Goal: Use online tool/utility: Utilize a website feature to perform a specific function

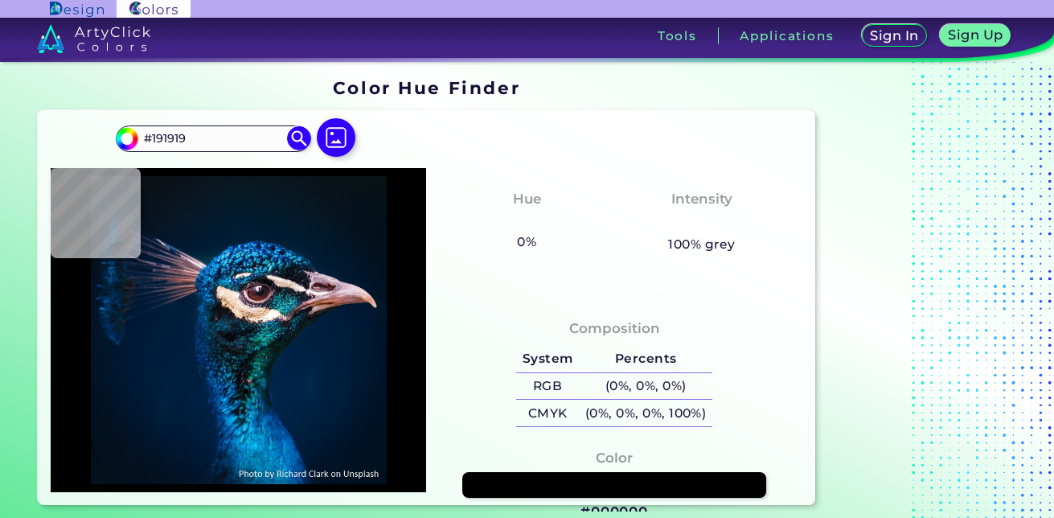
scroll to position [24, 0]
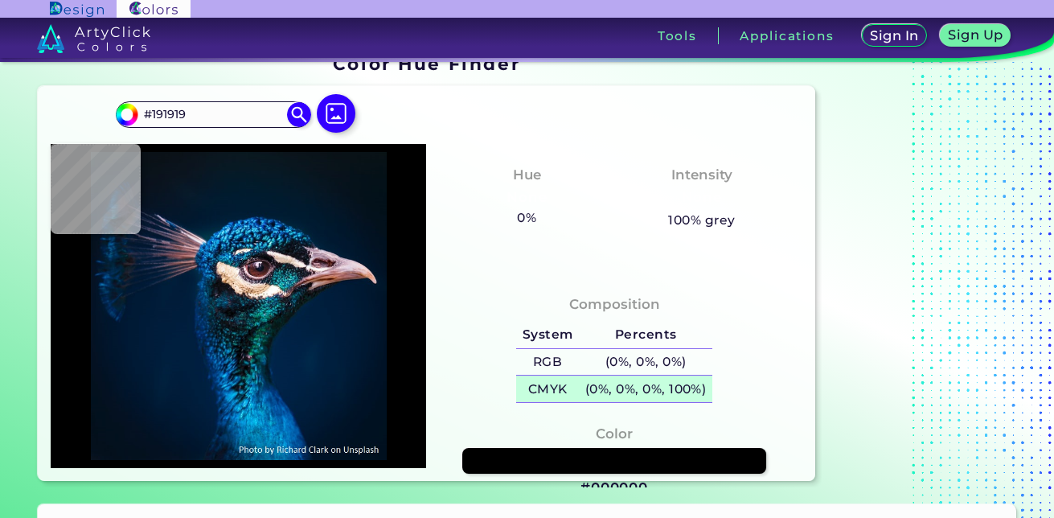
type input "#061824"
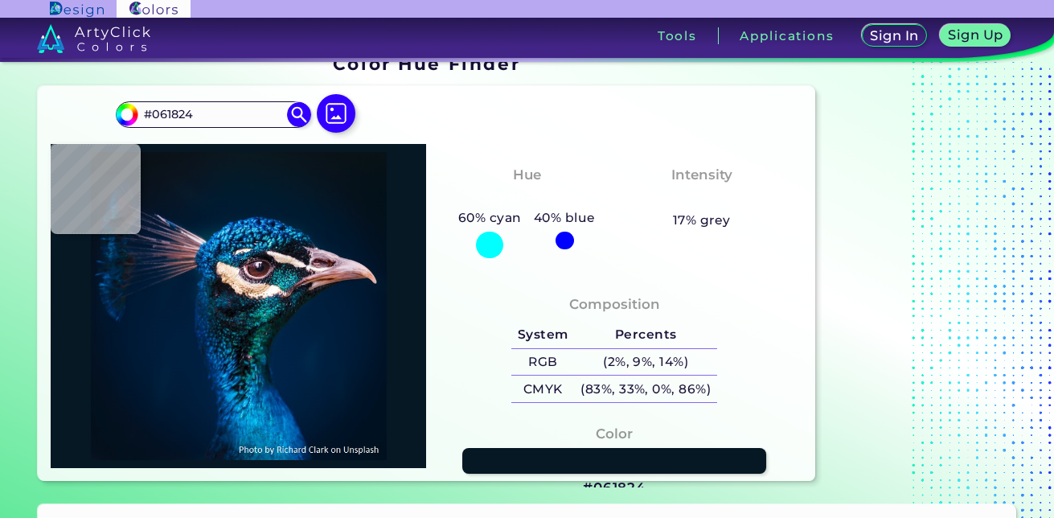
type input "#001e3d"
type input "#001E3D"
type input "#332d3f"
type input "#332D3F"
type input "#53bcbf"
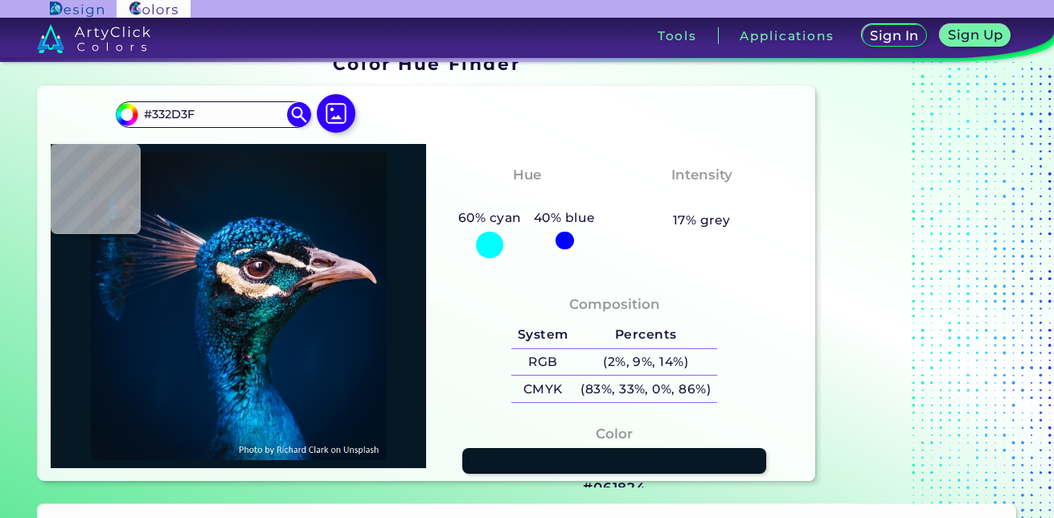
type input "#53BCBF"
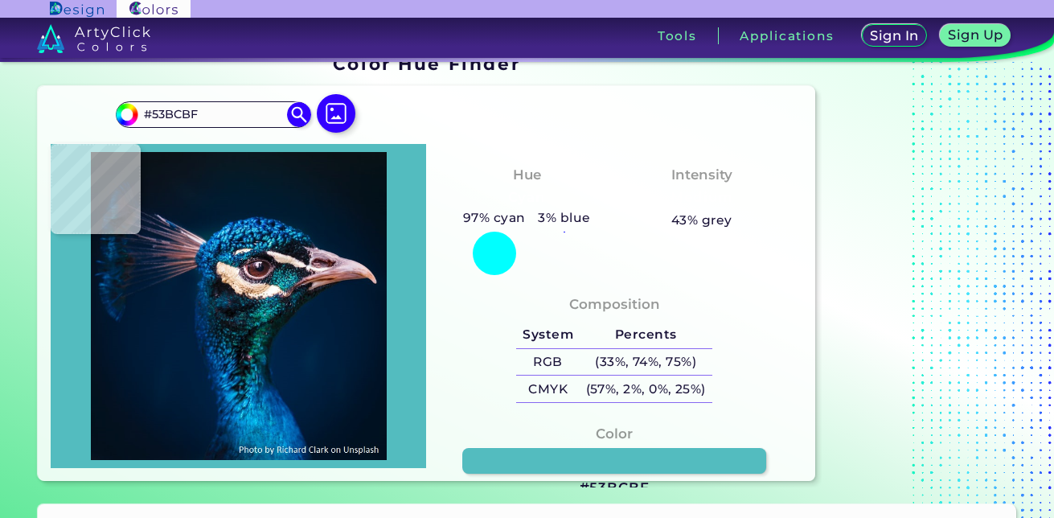
type input "#001131"
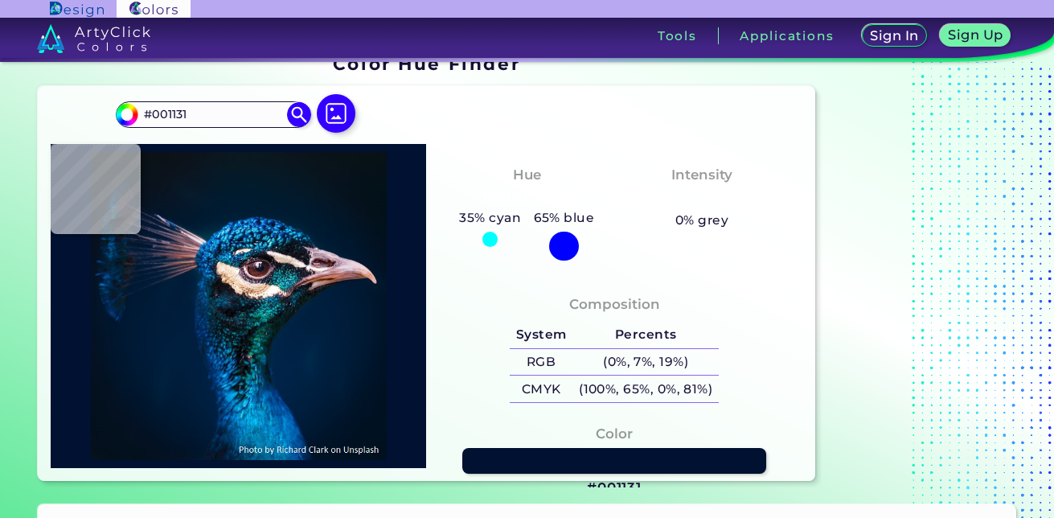
type input "#001131"
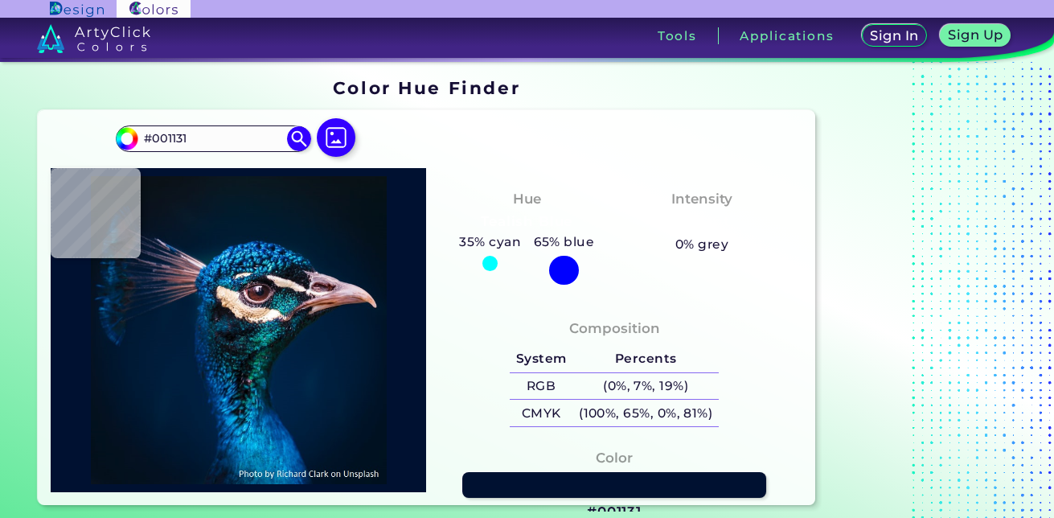
scroll to position [10, 0]
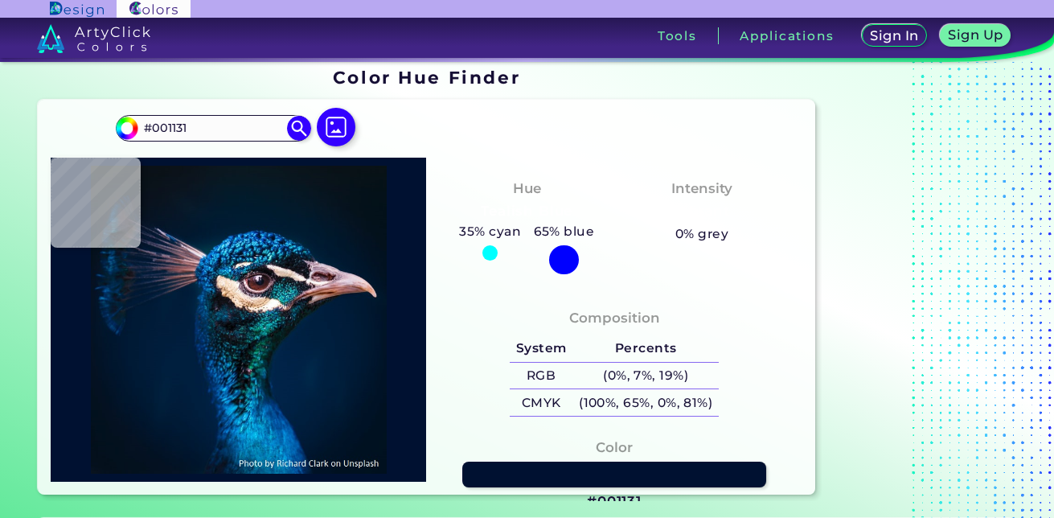
drag, startPoint x: 215, startPoint y: 124, endPoint x: 43, endPoint y: 150, distance: 174.8
click at [43, 150] on div "#001131 #001131 Acadia ◉ Acid Green ◉ Aero Blue ◉ Alabaster ◉ Albescent White ◉…" at bounding box center [426, 297] width 777 height 395
paste input "#191919"
type input "#191919"
click at [297, 133] on img at bounding box center [299, 128] width 28 height 28
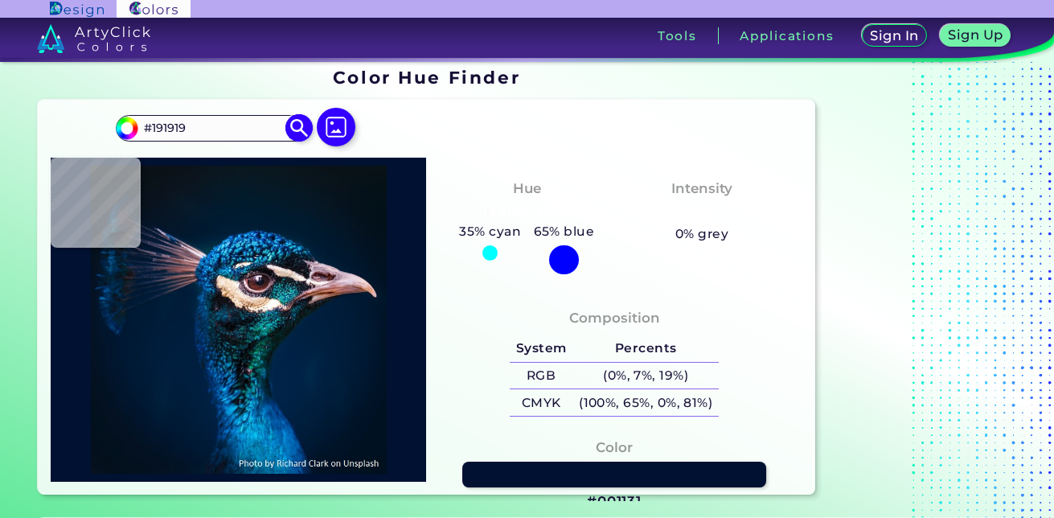
type input "#191919"
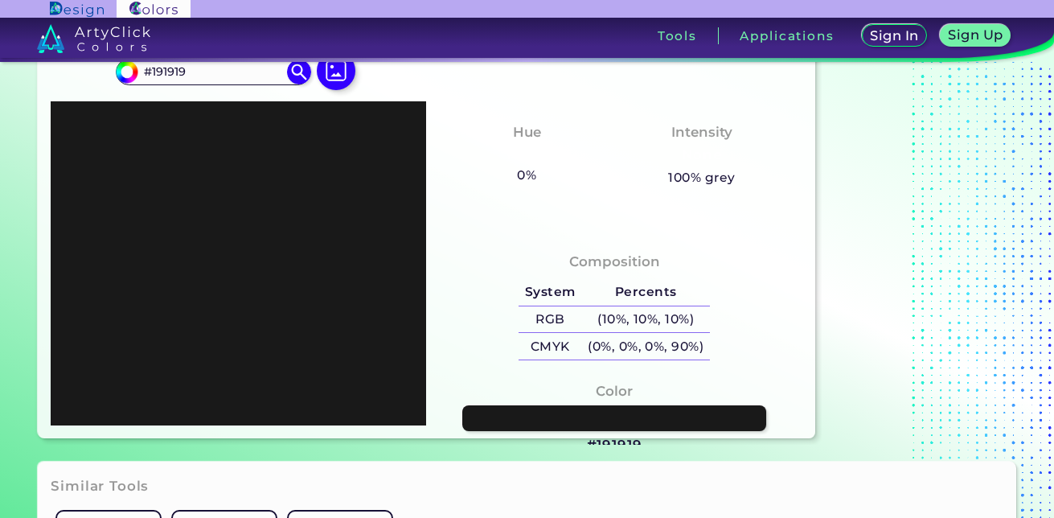
scroll to position [68, 0]
